Goal: Subscribe to service/newsletter

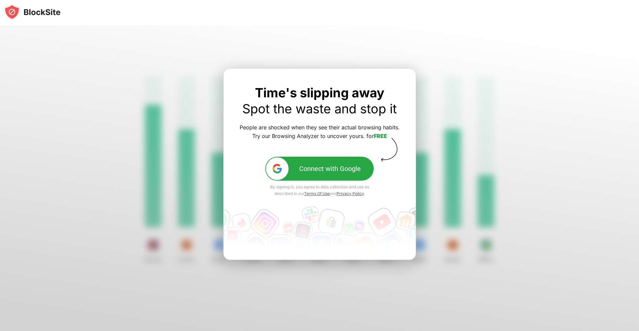
click at [309, 171] on div "Connect with Google" at bounding box center [330, 168] width 62 height 8
